Goal: Find specific page/section: Find specific page/section

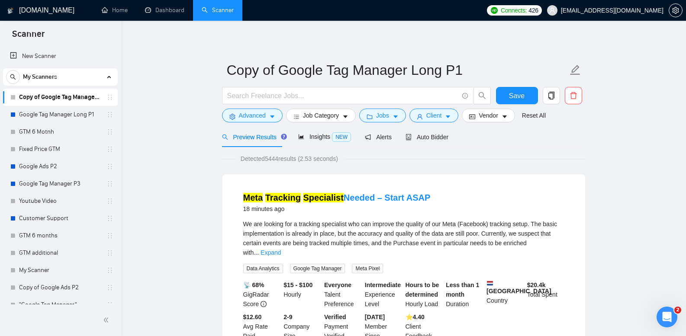
click at [48, 106] on link "Copy of Google Tag Manager Long P1" at bounding box center [60, 97] width 82 height 17
click at [47, 114] on link "Google Tag Manager Long P1" at bounding box center [60, 114] width 82 height 17
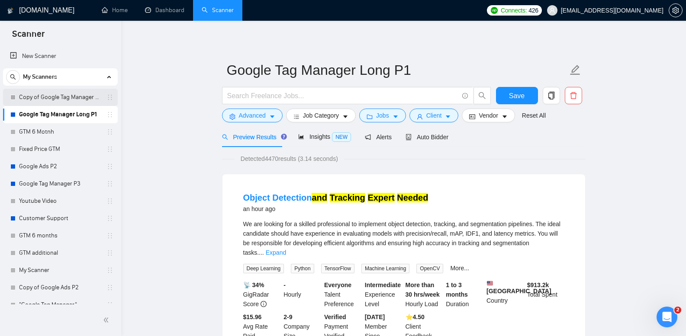
click at [78, 102] on link "Copy of Google Tag Manager Long P1" at bounding box center [60, 97] width 82 height 17
